Goal: Information Seeking & Learning: Learn about a topic

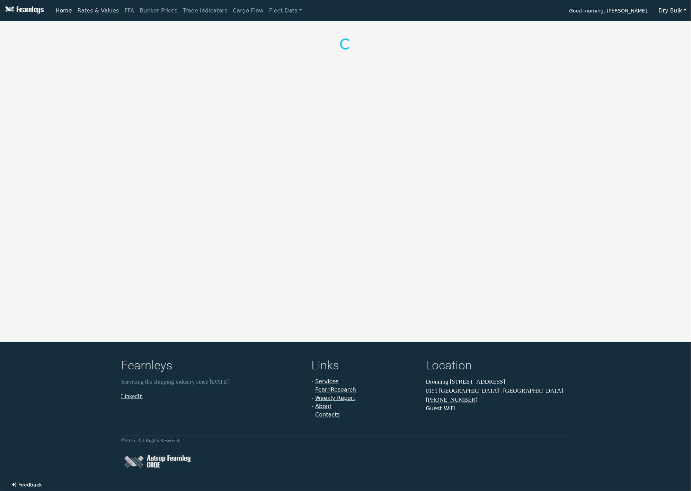
click at [92, 12] on link "Rates & Values" at bounding box center [98, 11] width 47 height 14
click at [674, 12] on button "Dry Bulk" at bounding box center [672, 10] width 37 height 13
click at [672, 51] on link "LPG" at bounding box center [681, 48] width 55 height 11
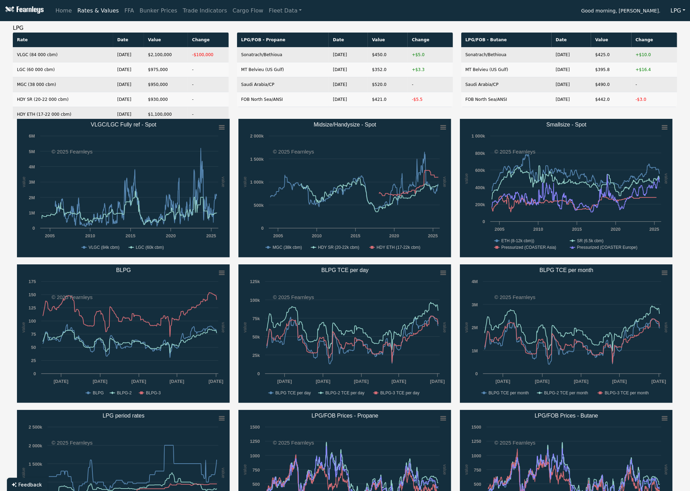
click at [643, 262] on div "Created with Highcharts 11.4.8 value value Chart context menu VLGC/LGC Fully re…" at bounding box center [345, 337] width 665 height 436
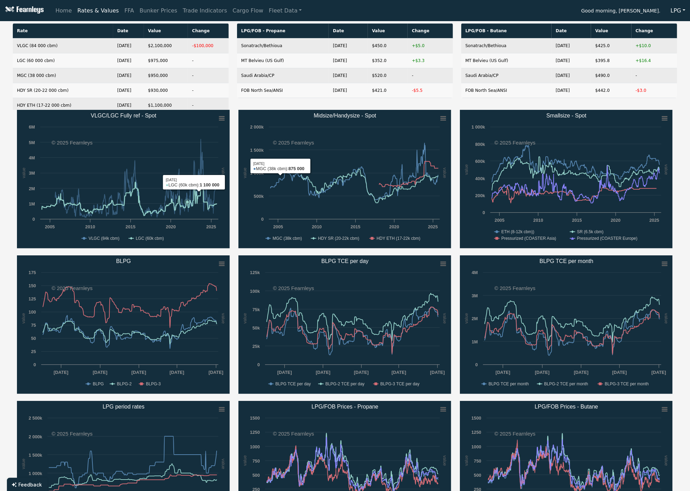
scroll to position [38, 0]
